Goal: Transaction & Acquisition: Purchase product/service

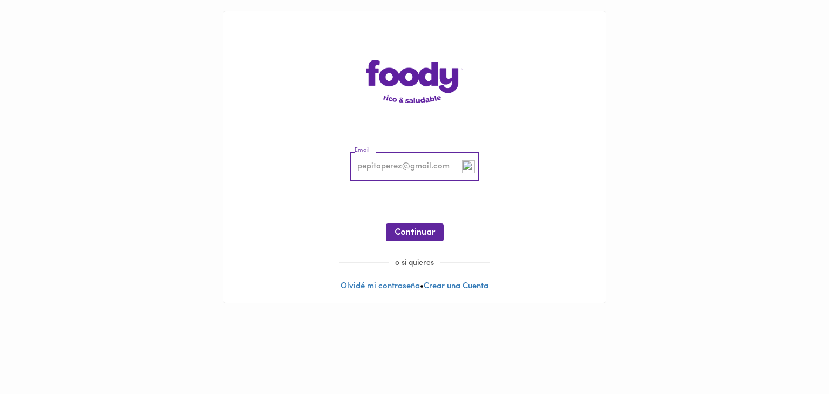
click at [407, 180] on input "email" at bounding box center [415, 167] width 130 height 30
type input "[EMAIL_ADDRESS][DOMAIN_NAME]"
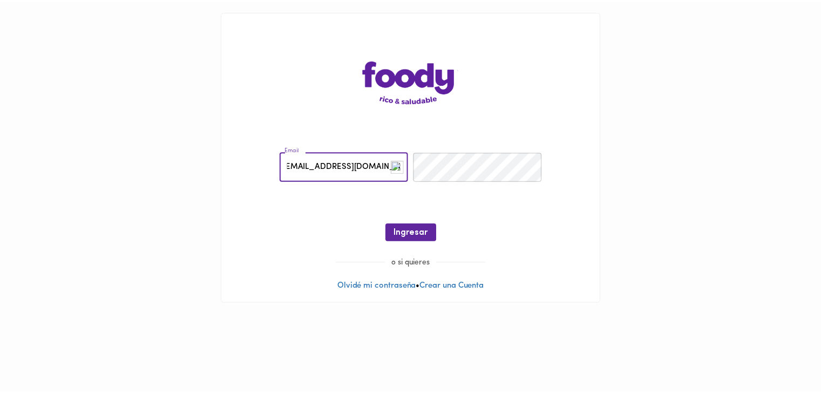
scroll to position [0, 0]
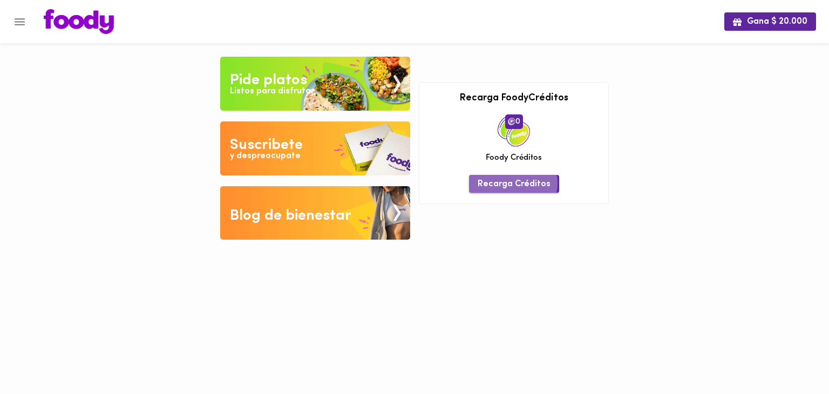
click at [512, 183] on span "Recarga Créditos" at bounding box center [514, 184] width 73 height 10
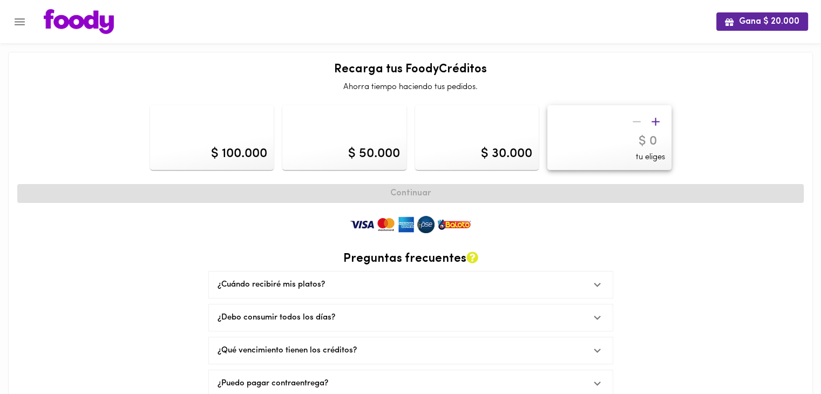
click at [231, 143] on div "$ 100.000" at bounding box center [212, 137] width 124 height 65
type input "100000"
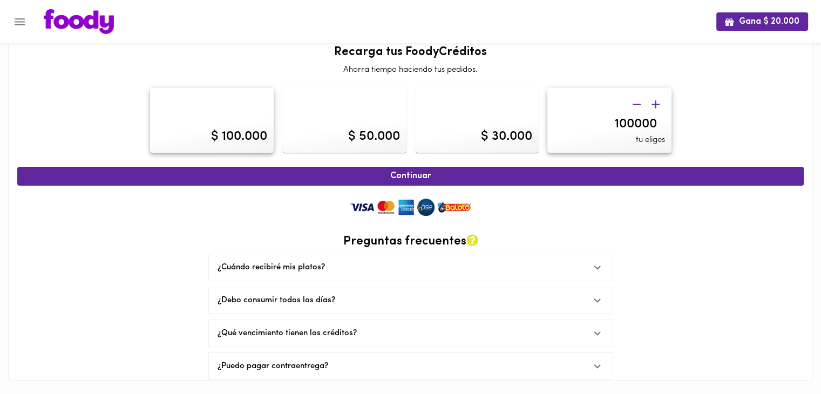
scroll to position [18, 0]
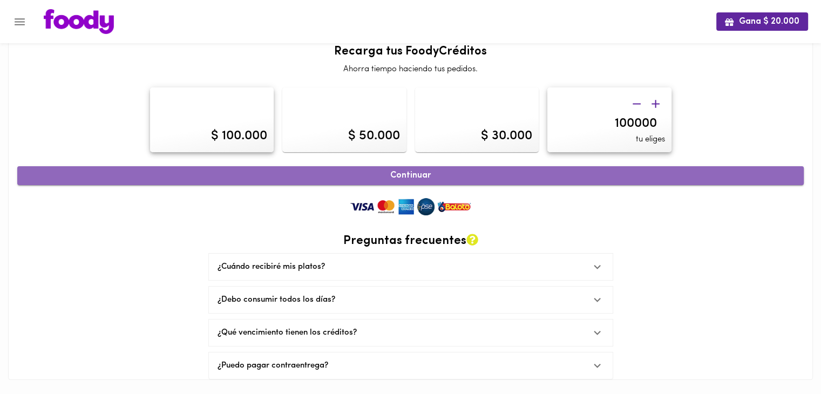
click at [402, 176] on span "Continuar" at bounding box center [410, 176] width 763 height 10
